Goal: Navigation & Orientation: Find specific page/section

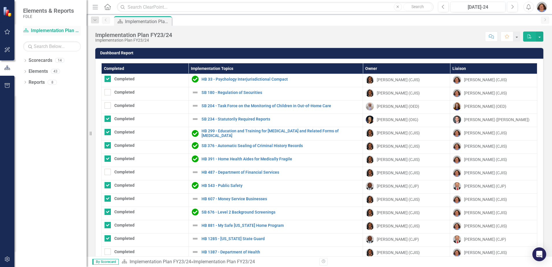
click at [35, 28] on link "Scorecard Implementation Plan FY23/24" at bounding box center [52, 30] width 58 height 7
click at [27, 59] on icon "Dropdown" at bounding box center [25, 60] width 4 height 3
click at [27, 71] on icon "Dropdown" at bounding box center [28, 70] width 4 height 3
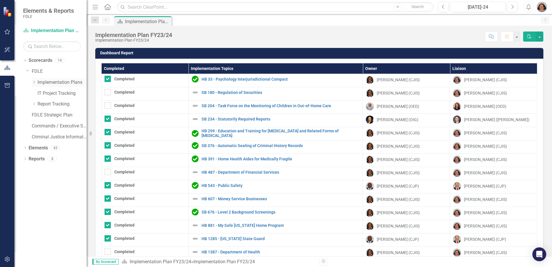
click at [34, 82] on icon "Dropdown" at bounding box center [34, 81] width 4 height 3
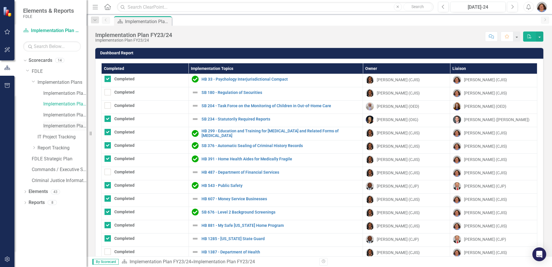
click at [74, 124] on link "Implementation Plan FY25/26" at bounding box center [64, 126] width 43 height 7
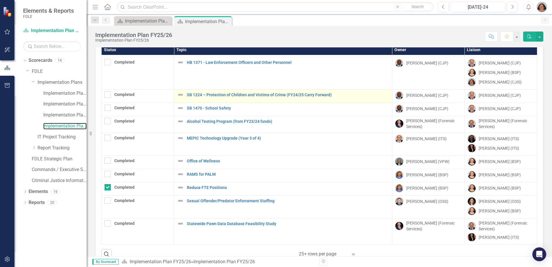
scroll to position [33, 0]
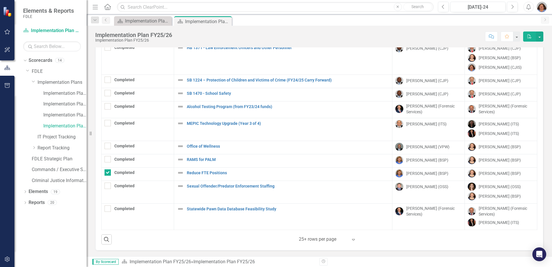
click at [352, 239] on icon "Expand" at bounding box center [353, 239] width 6 height 5
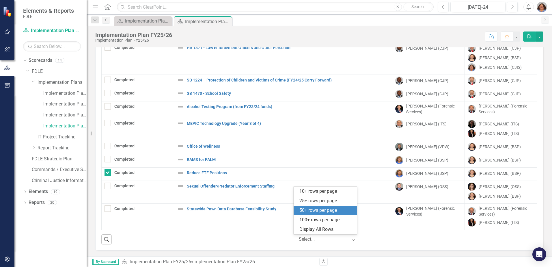
click at [331, 210] on div "50+ rows per page" at bounding box center [326, 210] width 54 height 7
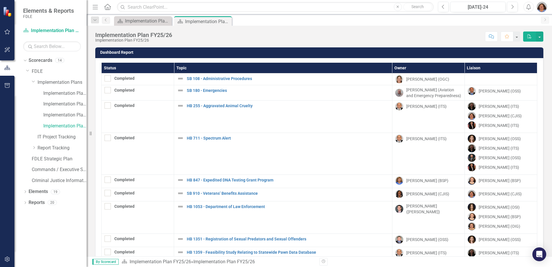
scroll to position [0, 0]
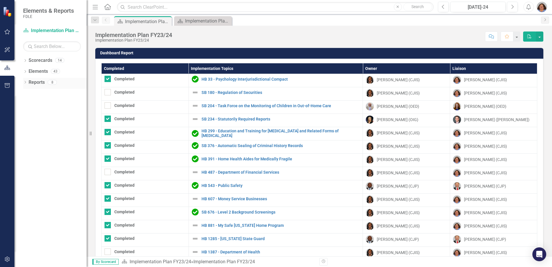
click at [27, 81] on div "Dropdown" at bounding box center [25, 83] width 4 height 5
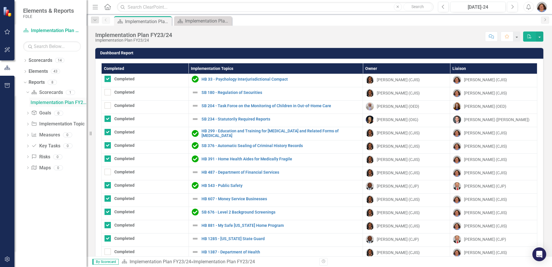
click at [40, 100] on div "Implementation Plan FY23/24" at bounding box center [59, 102] width 56 height 5
click at [30, 123] on icon "Dropdown" at bounding box center [28, 124] width 4 height 3
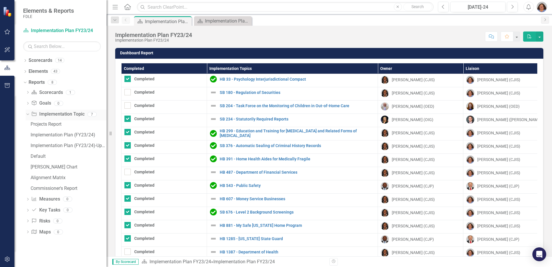
drag, startPoint x: 87, startPoint y: 120, endPoint x: 104, endPoint y: 118, distance: 16.6
click at [107, 118] on div "Resize" at bounding box center [109, 133] width 5 height 267
click at [29, 91] on icon "Dropdown" at bounding box center [28, 92] width 4 height 3
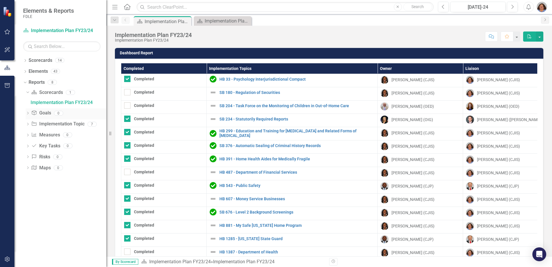
click at [26, 112] on icon "Dropdown" at bounding box center [28, 113] width 4 height 3
click at [26, 71] on icon "Dropdown" at bounding box center [25, 71] width 4 height 3
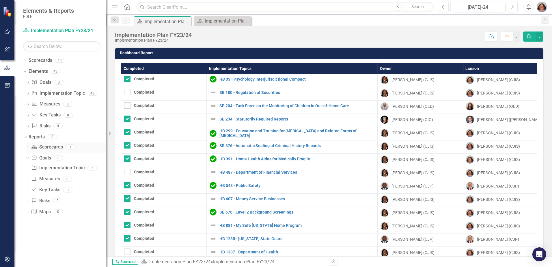
click at [47, 148] on link "Scorecard Scorecards" at bounding box center [46, 147] width 31 height 7
click at [29, 147] on icon "Dropdown" at bounding box center [28, 147] width 4 height 3
click at [26, 60] on icon "Dropdown" at bounding box center [25, 60] width 4 height 3
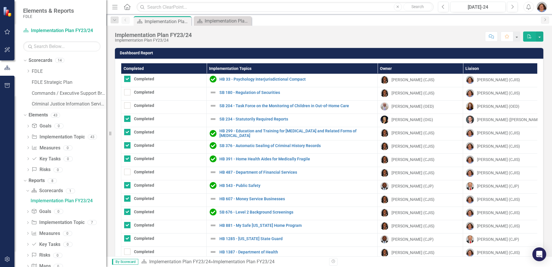
click at [49, 104] on link "Criminal Justice Information Services" at bounding box center [69, 104] width 74 height 7
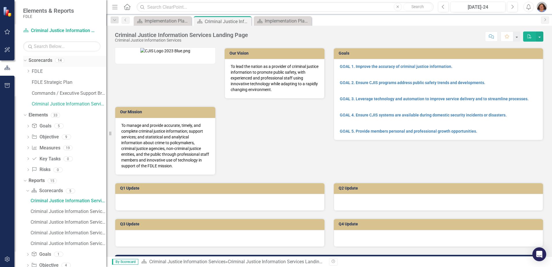
click at [25, 61] on icon "Dropdown" at bounding box center [24, 60] width 3 height 4
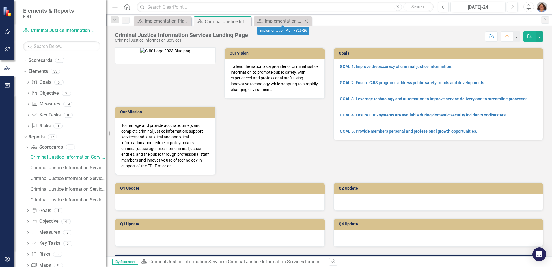
click at [307, 21] on icon "Close" at bounding box center [306, 21] width 6 height 5
click at [0, 0] on icon "Close" at bounding box center [0, 0] width 0 height 0
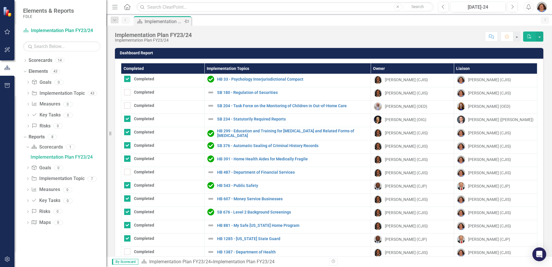
click at [186, 21] on icon "Pin" at bounding box center [186, 21] width 5 height 6
click at [44, 10] on span "Elements & Reports" at bounding box center [48, 10] width 51 height 7
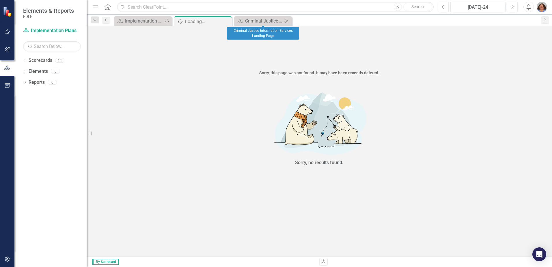
click at [287, 19] on icon "Close" at bounding box center [287, 21] width 6 height 5
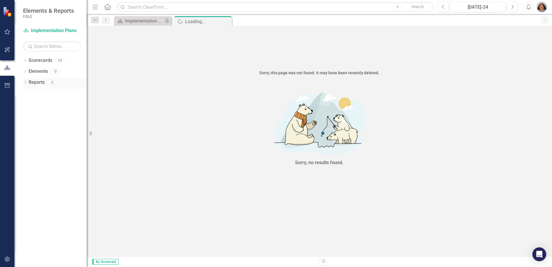
click at [27, 79] on div "Dropdown Reports 0" at bounding box center [55, 83] width 64 height 11
click at [25, 82] on icon "Dropdown" at bounding box center [25, 82] width 4 height 3
click at [26, 72] on icon "Dropdown" at bounding box center [25, 71] width 4 height 3
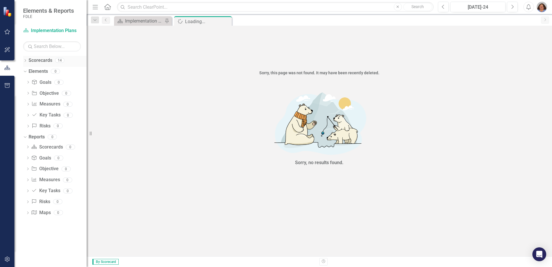
click at [25, 61] on icon "Dropdown" at bounding box center [25, 60] width 4 height 3
